Goal: Task Accomplishment & Management: Use online tool/utility

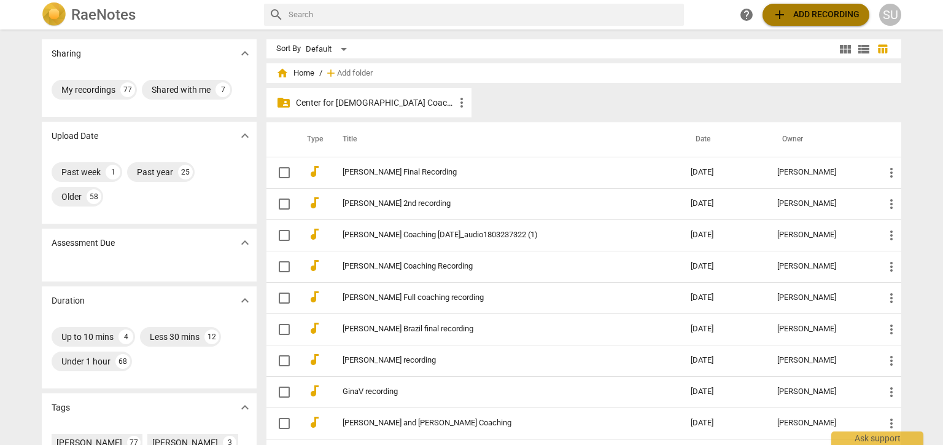
click at [814, 18] on span "add Add recording" at bounding box center [815, 14] width 87 height 15
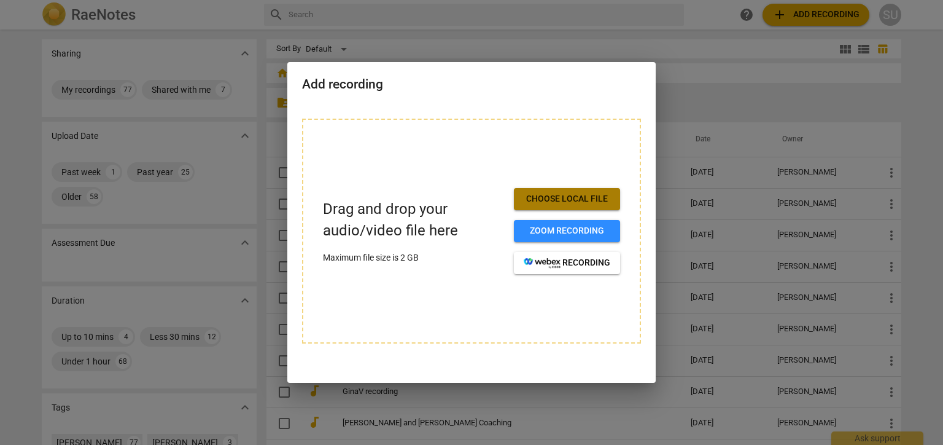
click at [557, 207] on button "Choose local file" at bounding box center [567, 199] width 106 height 22
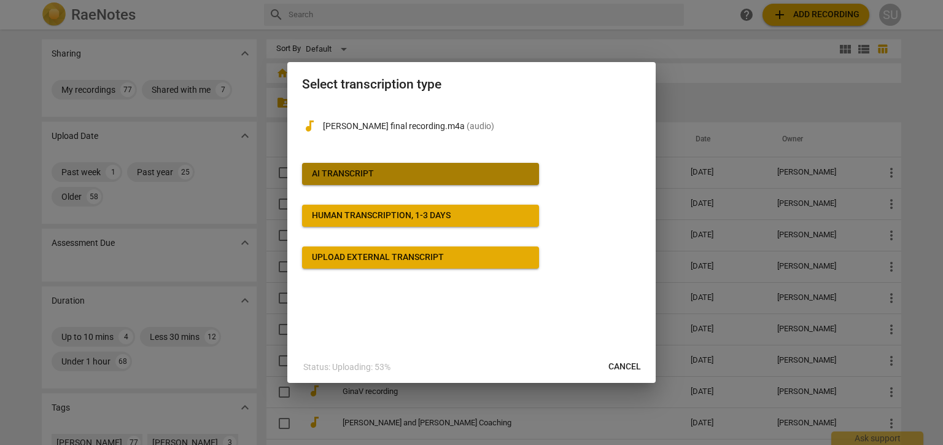
click at [341, 167] on button "AI Transcript" at bounding box center [420, 174] width 237 height 22
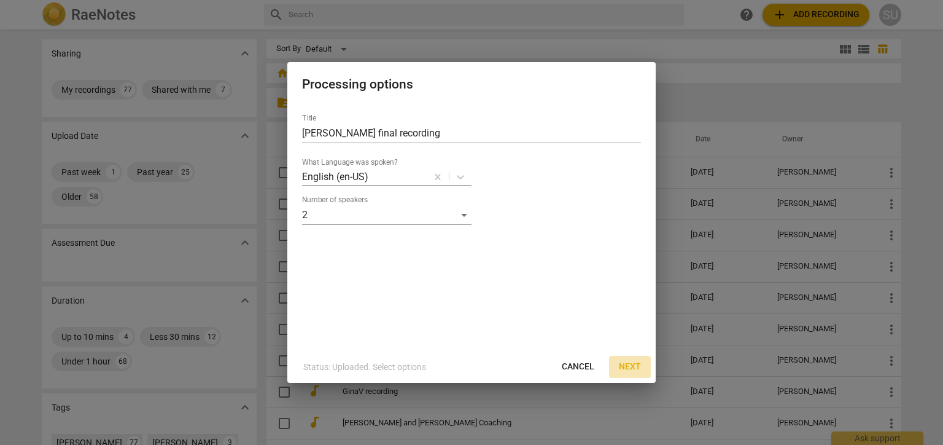
click at [628, 367] on span "Next" at bounding box center [630, 366] width 22 height 12
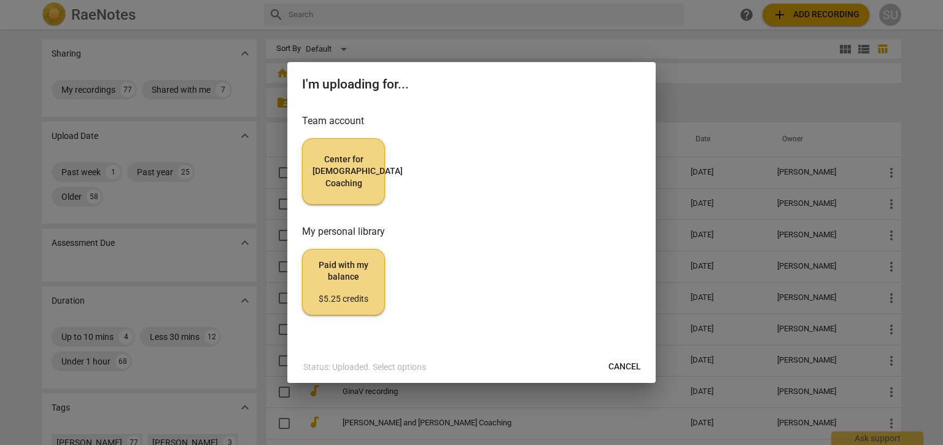
click at [346, 173] on span "Center for [DEMOGRAPHIC_DATA] Coaching" at bounding box center [344, 171] width 62 height 36
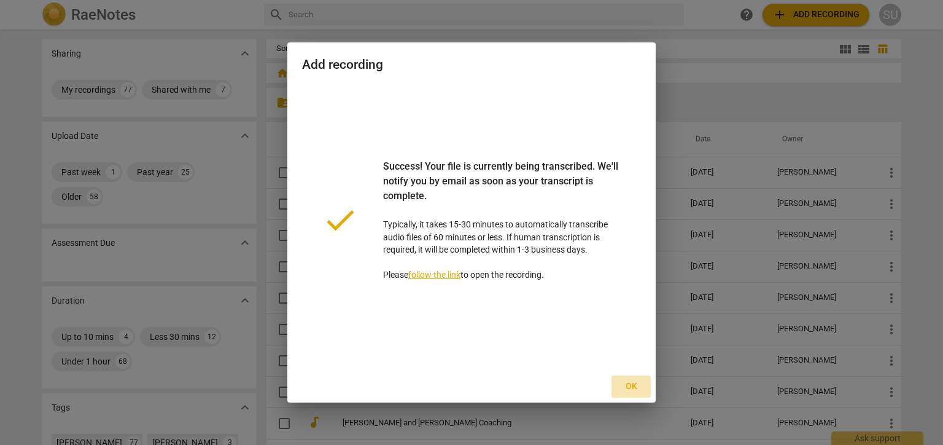
click at [626, 386] on span "Ok" at bounding box center [631, 386] width 20 height 12
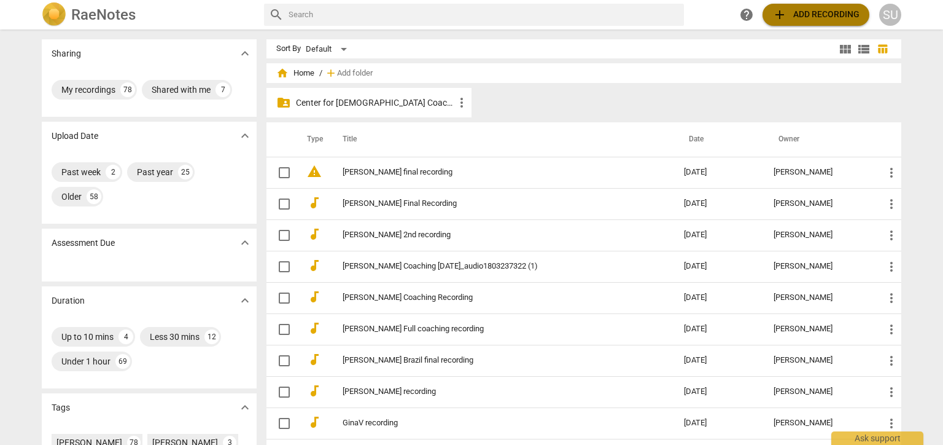
click at [808, 10] on span "add Add recording" at bounding box center [815, 14] width 87 height 15
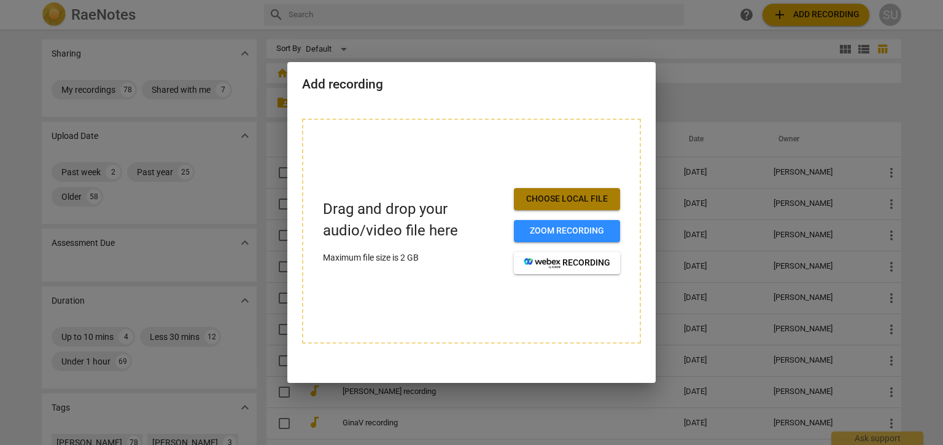
click at [576, 199] on span "Choose local file" at bounding box center [567, 199] width 87 height 12
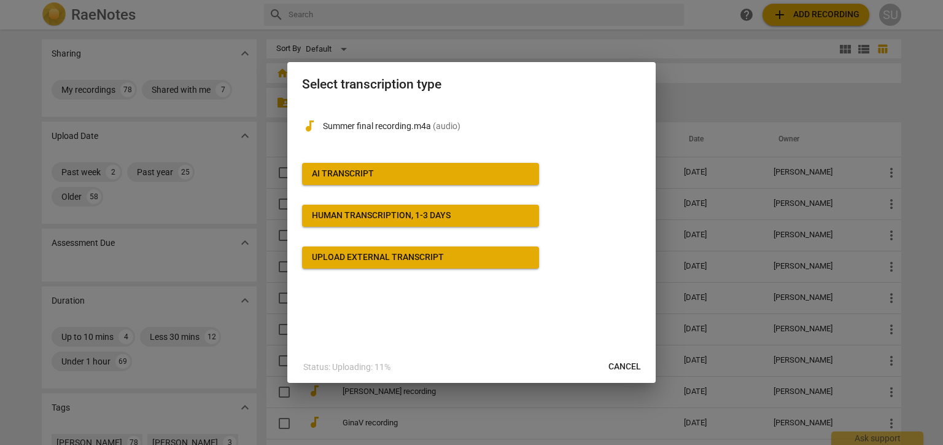
click at [367, 171] on div "AI Transcript" at bounding box center [343, 174] width 62 height 12
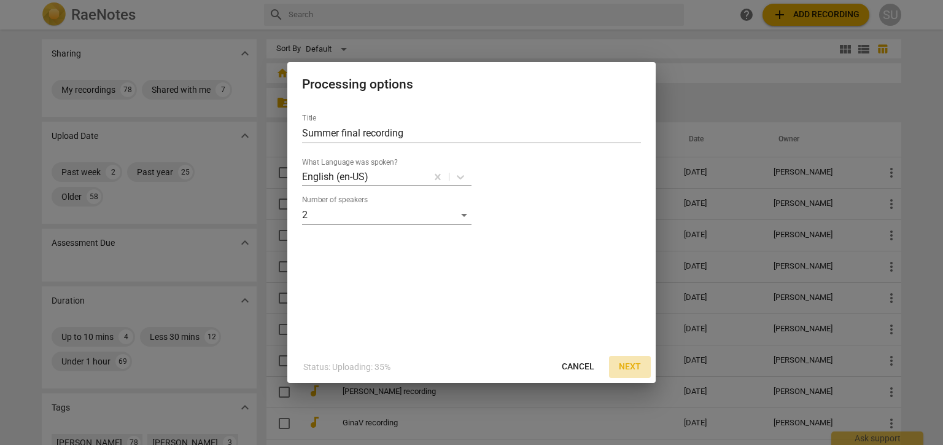
click at [634, 363] on span "Next" at bounding box center [630, 366] width 22 height 12
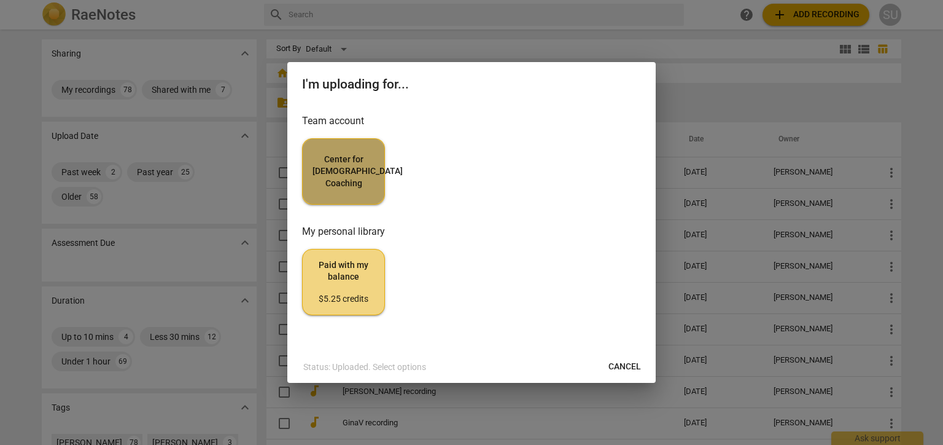
drag, startPoint x: 357, startPoint y: 163, endPoint x: 319, endPoint y: 170, distance: 38.8
click at [319, 170] on span "Center for [DEMOGRAPHIC_DATA] Coaching" at bounding box center [344, 171] width 62 height 36
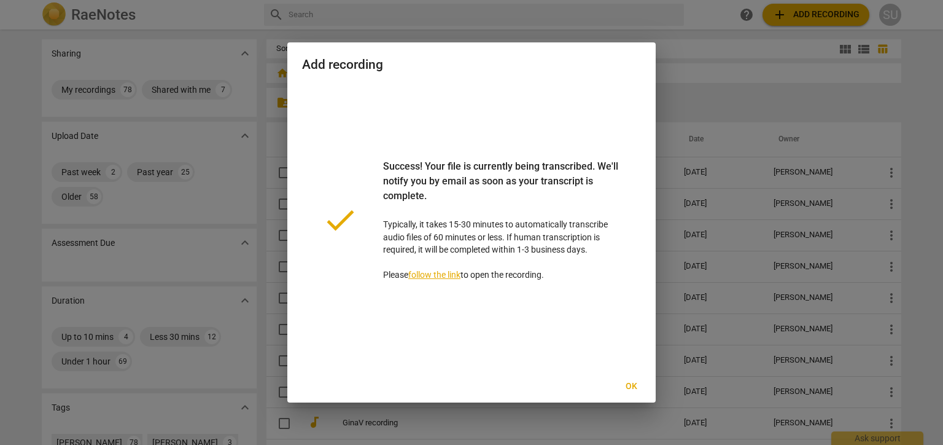
click at [631, 386] on span "Ok" at bounding box center [631, 386] width 20 height 12
